Goal: Information Seeking & Learning: Understand process/instructions

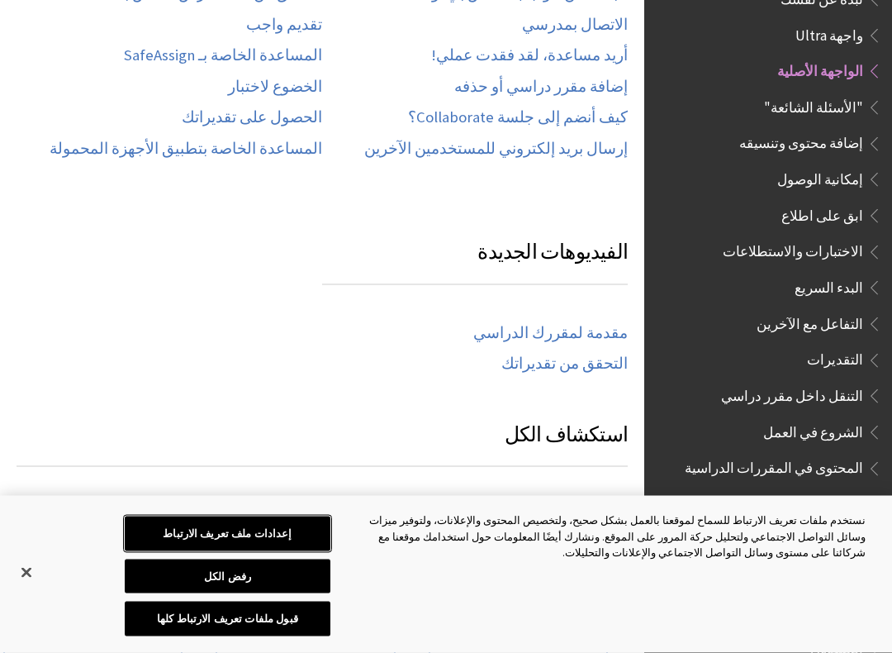
scroll to position [1039, 0]
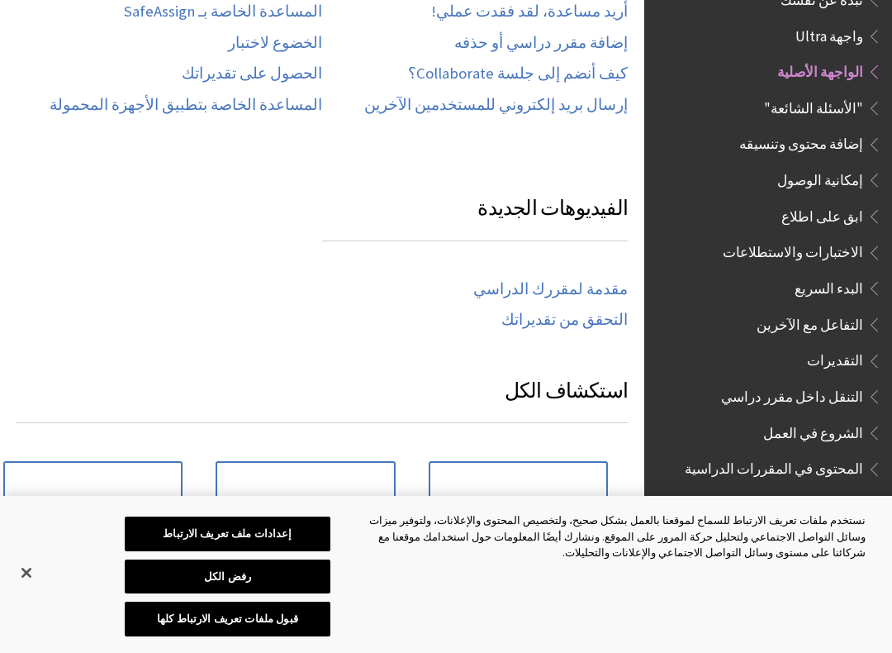
click at [535, 286] on link "مقدمة لمقررك الدراسي" at bounding box center [550, 289] width 155 height 19
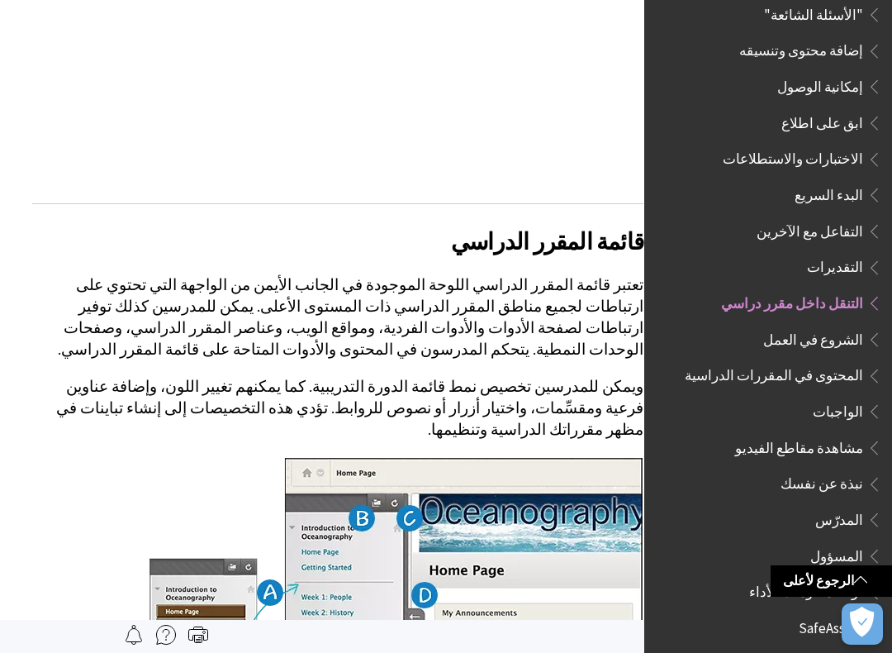
scroll to position [1609, 0]
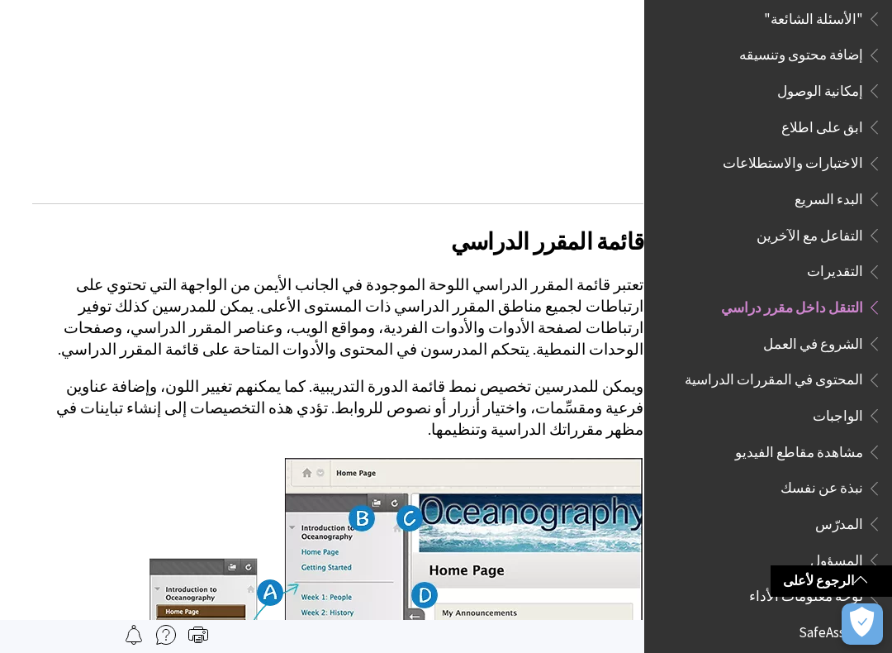
click at [776, 366] on span "المحتوى في المقررات الدراسية" at bounding box center [774, 377] width 178 height 22
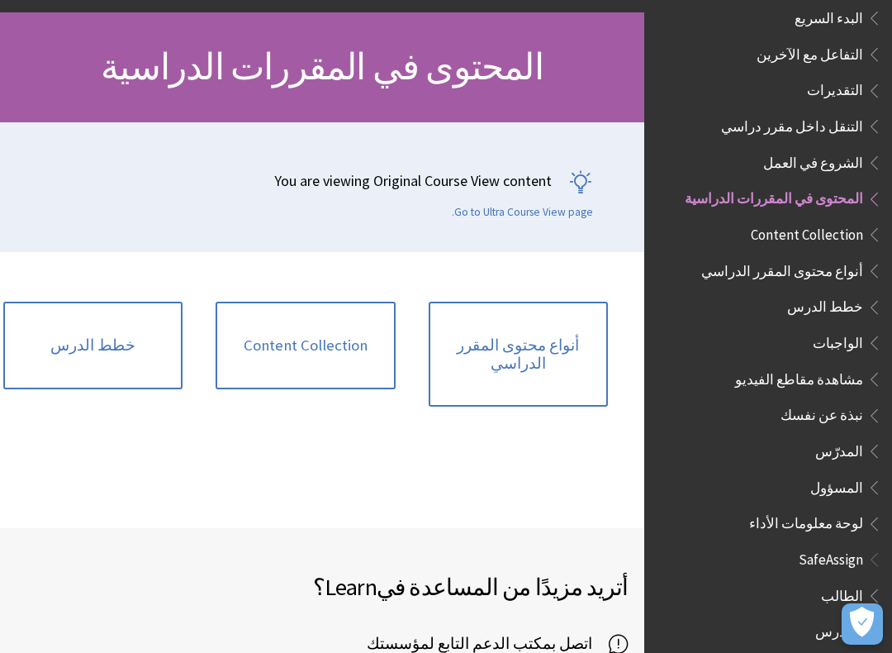
scroll to position [157, 0]
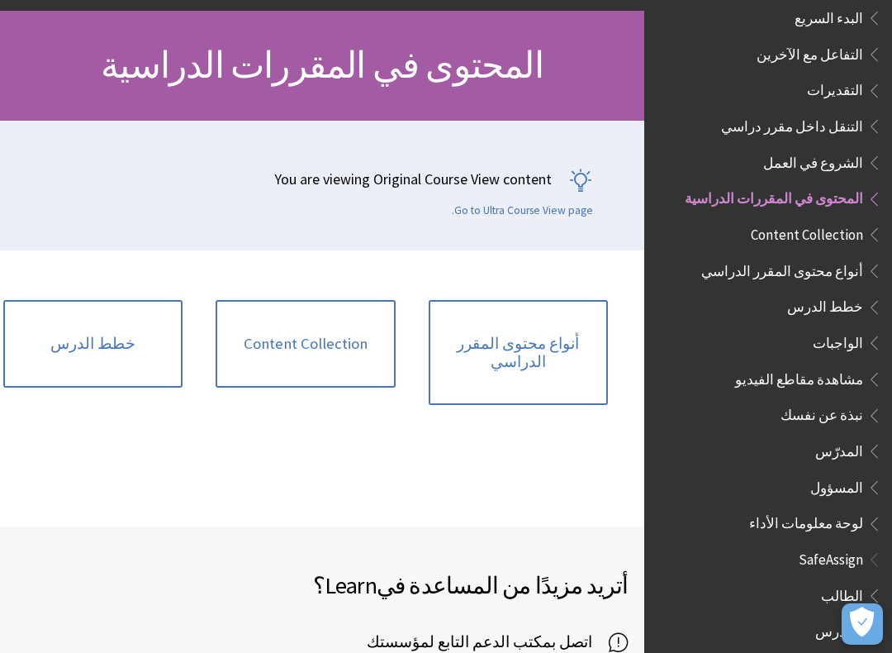
click at [472, 345] on link "أنواع محتوى المقرر الدراسي" at bounding box center [518, 352] width 179 height 105
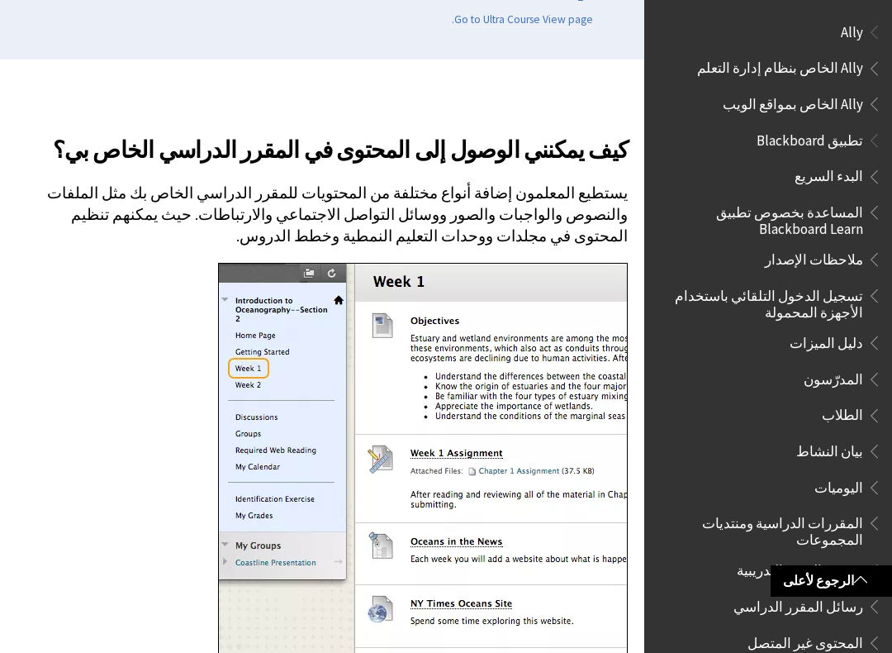
click at [778, 136] on span "تطبيق Blackboard" at bounding box center [810, 137] width 107 height 22
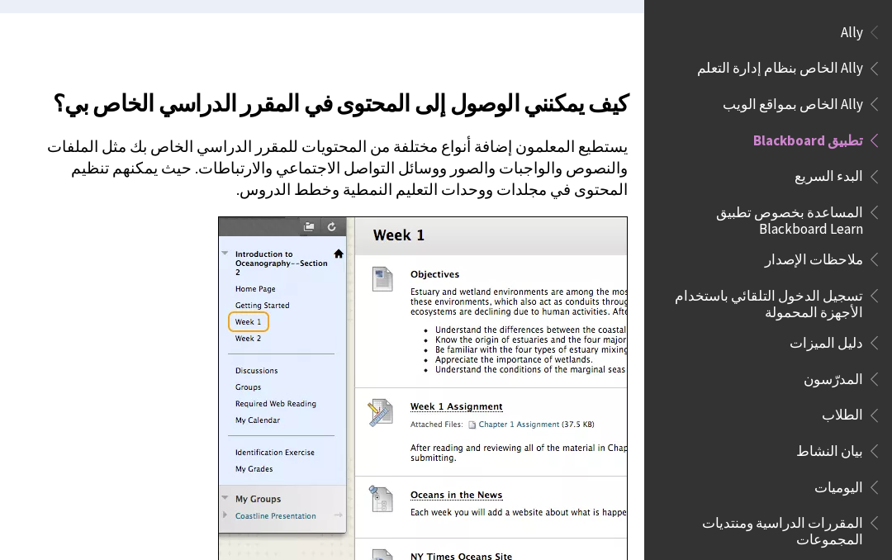
scroll to position [125, 0]
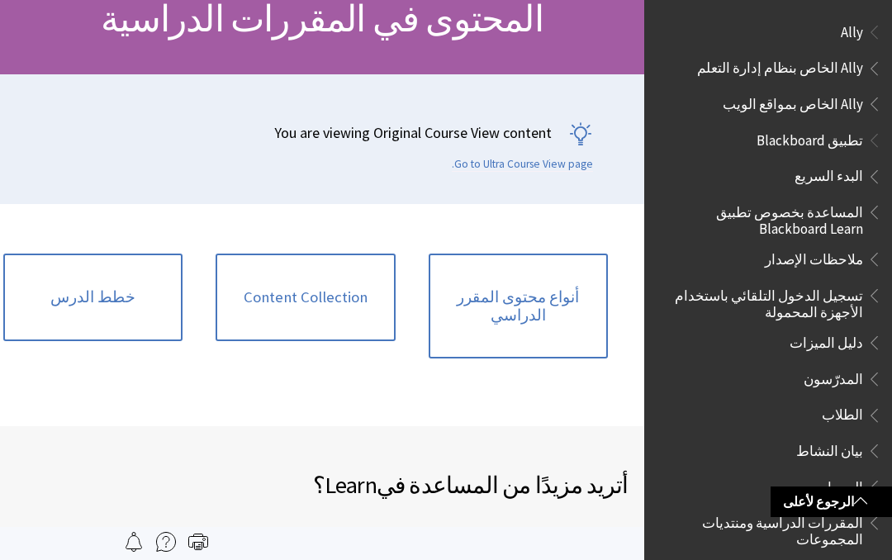
scroll to position [1882, 0]
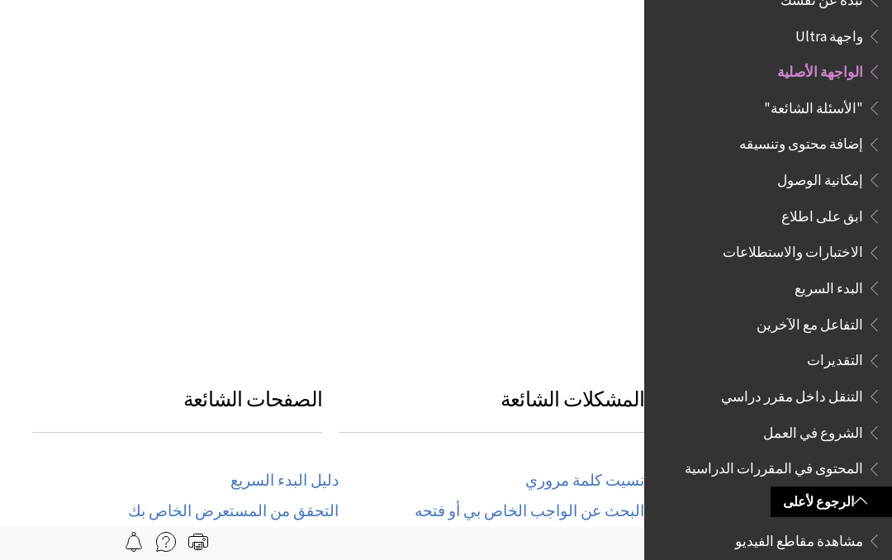
scroll to position [474, 0]
